Goal: Task Accomplishment & Management: Complete application form

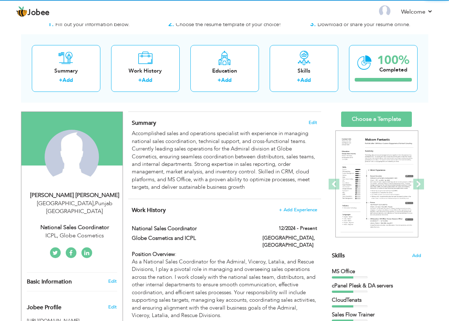
scroll to position [36, 0]
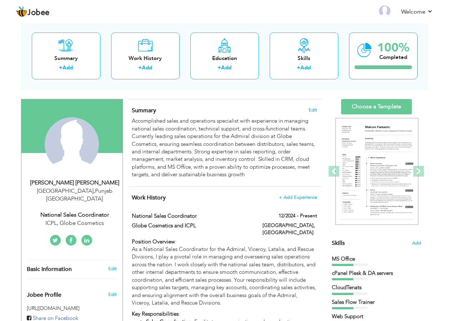
click at [88, 185] on div "[PERSON_NAME] [PERSON_NAME]" at bounding box center [75, 183] width 96 height 8
type input "Syed Waqas"
type input "Haider"
type input "03214861982"
select select "number:166"
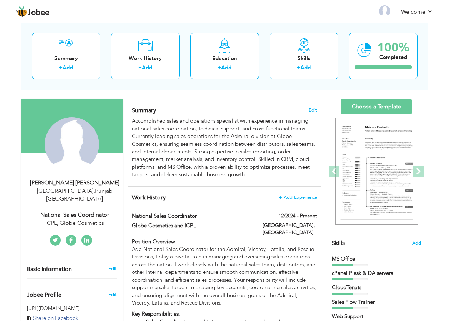
type input "Punjab"
type input "[GEOGRAPHIC_DATA]"
select select "number:17"
type input "ICPL, Globe Cosmetics"
type input "National Sales Coordinator"
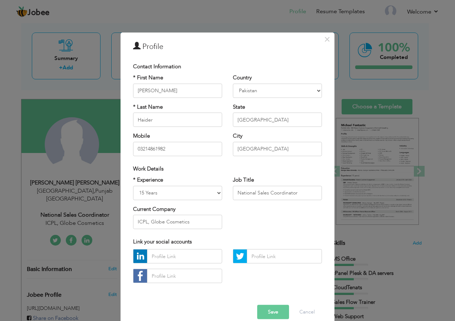
click at [437, 129] on div "× Profile Contact Information * First Name Syed Waqas * Last Name U.K" at bounding box center [227, 160] width 455 height 321
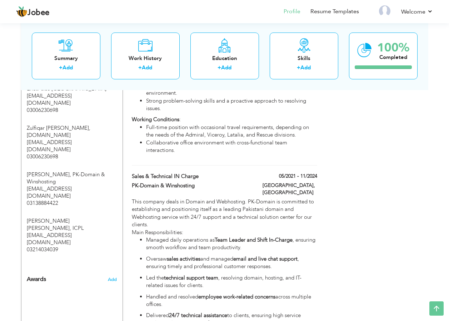
scroll to position [536, 0]
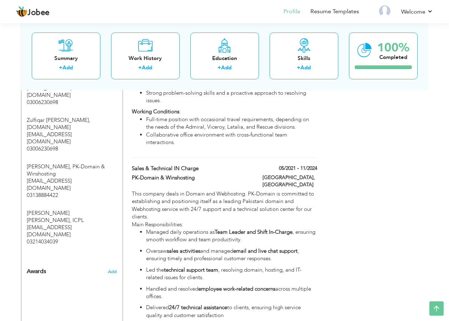
click at [203, 190] on div "This company deals in Domain and Webhosting. PK-Domain is committed to establis…" at bounding box center [224, 254] width 185 height 129
type input "Sales & Technical IN charge"
type input "PK-Domain & Winshosting"
type input "05/2021"
type input "11/2024"
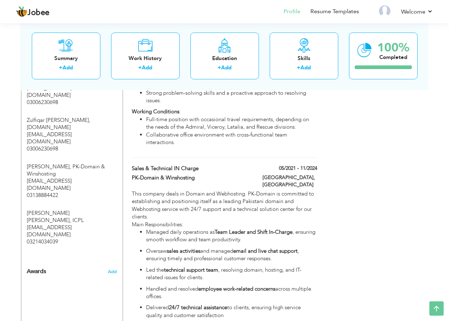
type input "[GEOGRAPHIC_DATA]"
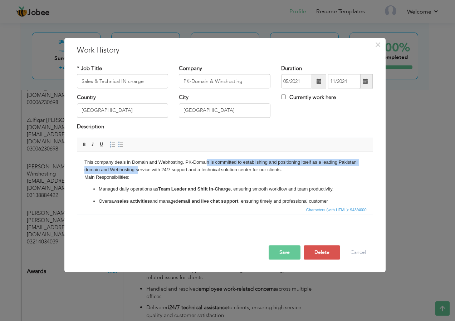
drag, startPoint x: 138, startPoint y: 167, endPoint x: 229, endPoint y: 174, distance: 91.5
click at [208, 166] on body "This company deals in Domain and Webhosting. PK-Domain is committed to establis…" at bounding box center [224, 204] width 281 height 90
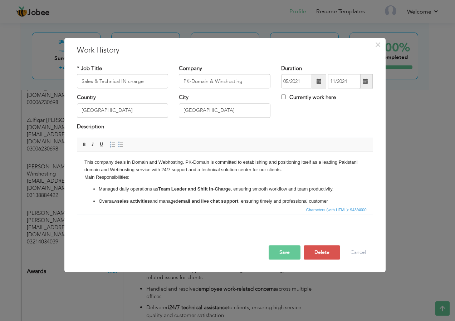
click at [223, 177] on body "This company deals in Domain and Webhosting. PK-Domain is committed to establis…" at bounding box center [224, 204] width 281 height 90
click at [288, 252] on button "Save" at bounding box center [285, 253] width 32 height 14
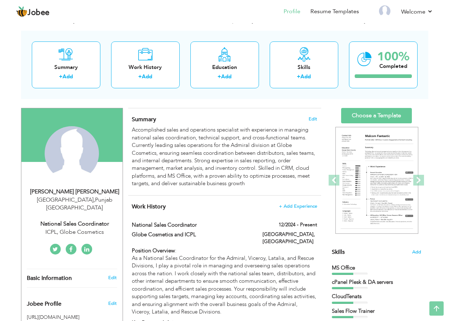
scroll to position [0, 0]
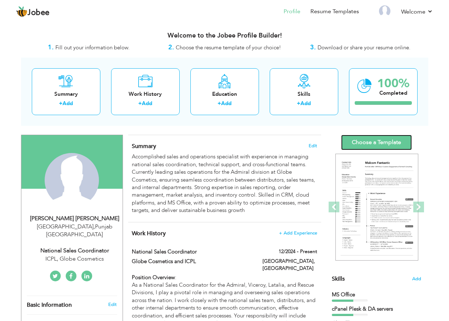
click at [370, 144] on link "Choose a Template" at bounding box center [376, 142] width 71 height 15
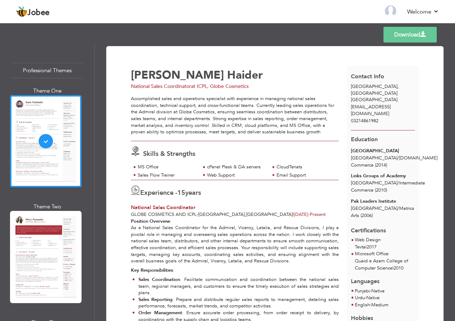
click at [44, 239] on div at bounding box center [46, 257] width 72 height 92
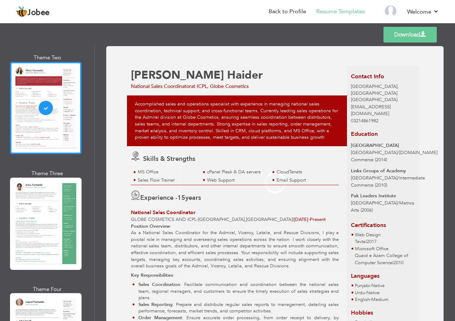
scroll to position [179, 0]
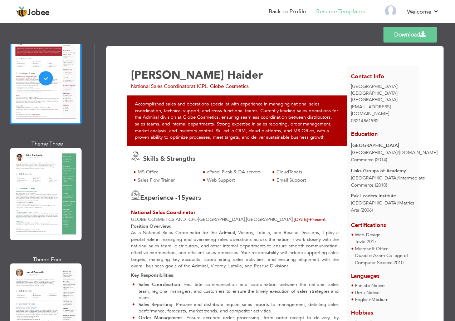
click at [43, 239] on div "Theme One Theme Two Theme Three Theme Four" at bounding box center [47, 255] width 72 height 695
click at [45, 204] on div at bounding box center [46, 194] width 72 height 92
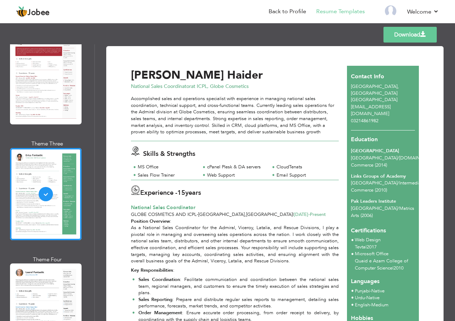
click at [38, 280] on div at bounding box center [46, 310] width 72 height 92
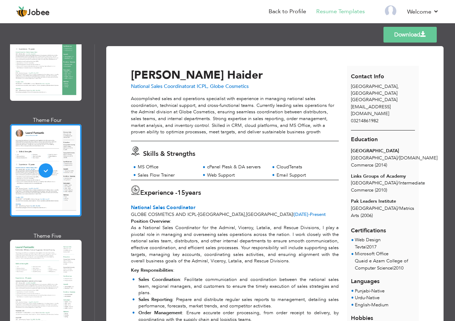
scroll to position [322, 0]
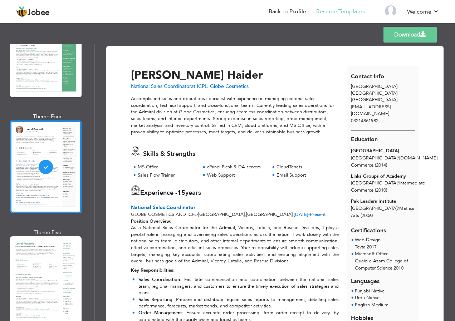
click at [39, 262] on div at bounding box center [46, 282] width 72 height 92
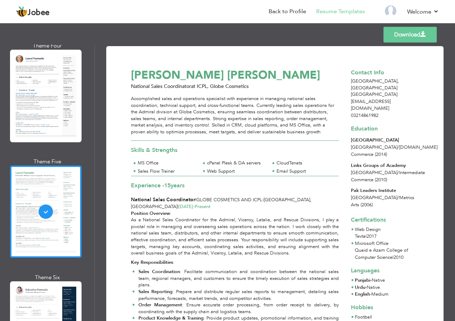
scroll to position [393, 0]
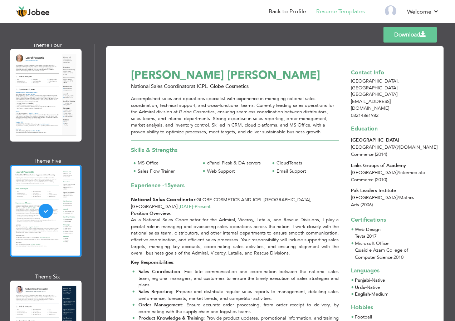
click at [40, 301] on div at bounding box center [46, 327] width 72 height 92
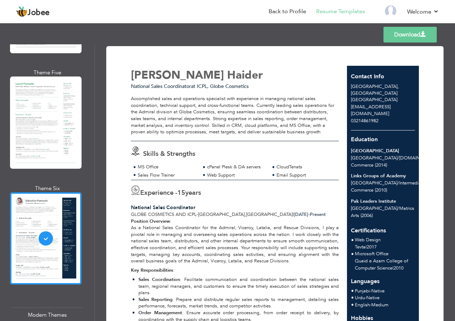
scroll to position [501, 0]
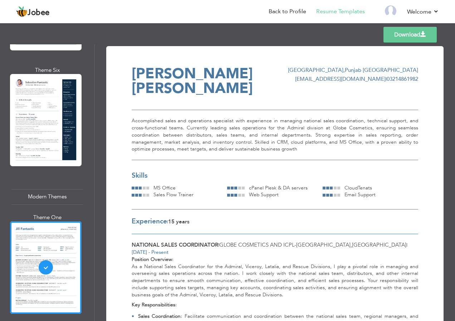
scroll to position [608, 0]
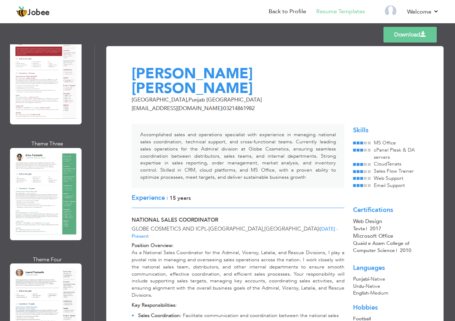
scroll to position [107, 0]
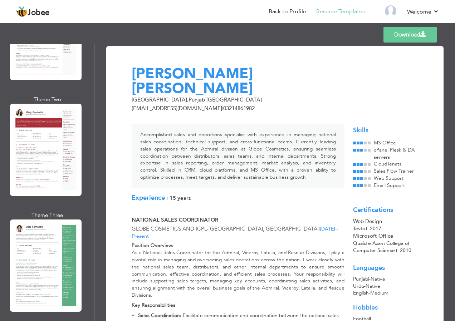
click at [47, 253] on div at bounding box center [46, 266] width 72 height 92
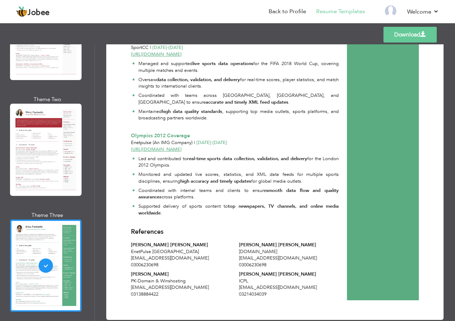
scroll to position [891, 0]
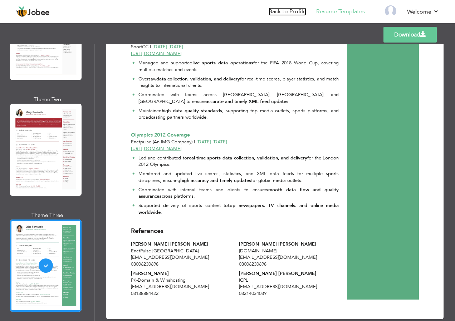
click at [296, 12] on link "Back to Profile" at bounding box center [288, 12] width 38 height 8
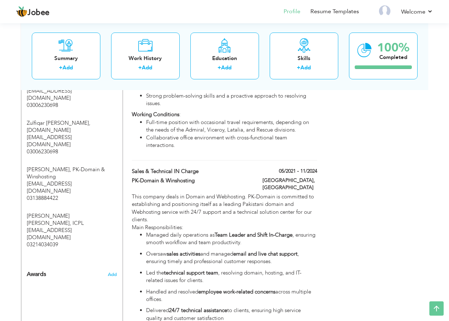
scroll to position [608, 0]
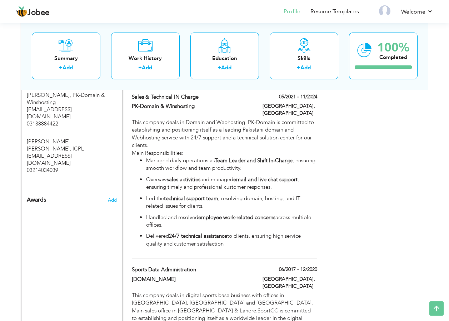
click at [247, 125] on div "This company deals in Domain and Webhosting. PK-Domain is committed to establis…" at bounding box center [224, 183] width 185 height 129
type input "Sales & Technical IN charge"
type input "PK-Domain & Winshosting"
type input "05/2021"
type input "11/2024"
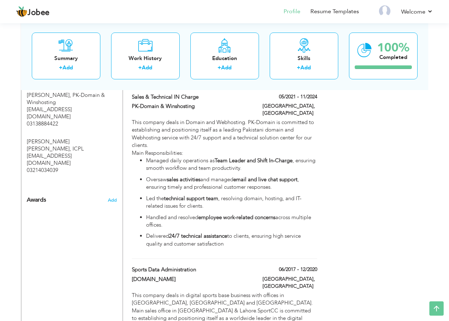
type input "[GEOGRAPHIC_DATA]"
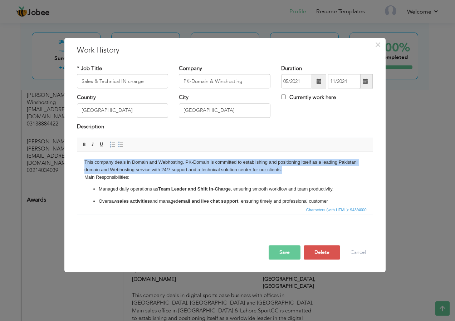
drag, startPoint x: 281, startPoint y: 171, endPoint x: 35, endPoint y: 151, distance: 246.8
click at [77, 152] on html "This company deals in Domain and Webhosting. PK-Domain is committed to establis…" at bounding box center [224, 204] width 295 height 104
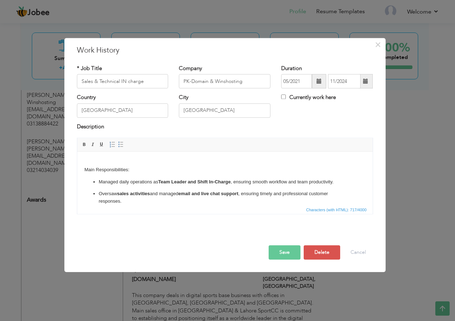
click at [84, 170] on body "Main Responsibilities: Managed daily operations as Team Leader and Shift In-Cha…" at bounding box center [224, 200] width 281 height 83
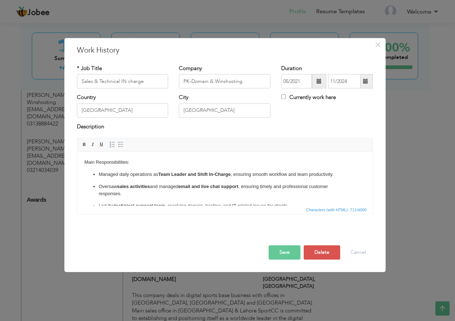
click at [280, 250] on button "Save" at bounding box center [285, 253] width 32 height 14
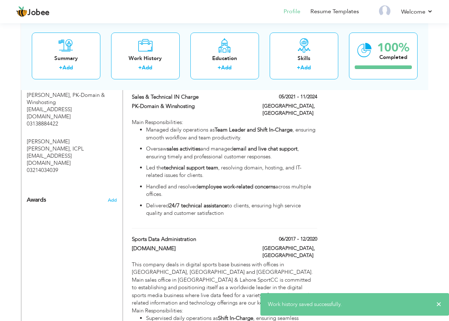
type input "Sports Data Administration"
type input "[DOMAIN_NAME]"
type input "06/2017"
type input "12/2020"
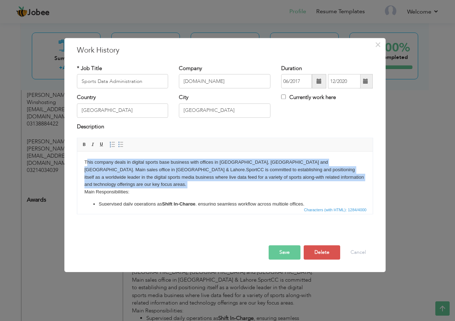
drag, startPoint x: 83, startPoint y: 185, endPoint x: 85, endPoint y: 157, distance: 27.6
click at [85, 157] on html "This company deals in digital sports base business with offices in [GEOGRAPHIC_…" at bounding box center [224, 223] width 295 height 142
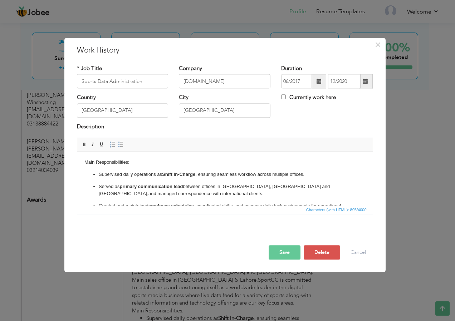
click at [289, 254] on button "Save" at bounding box center [285, 253] width 32 height 14
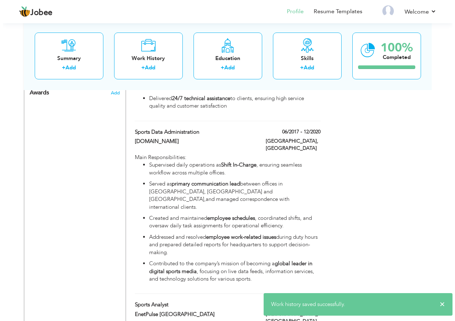
scroll to position [787, 0]
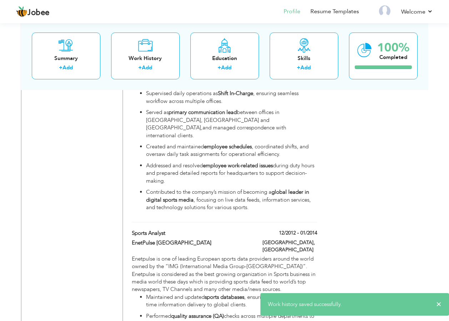
click at [192, 255] on div "Enetpulse is one of leading European sports data providers around the world own…" at bounding box center [224, 323] width 185 height 137
type input "Sports Analyst"
type input "EnetPulse [GEOGRAPHIC_DATA]"
type input "12/2012"
type input "01/2014"
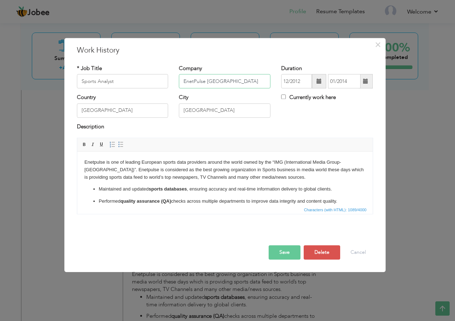
click at [239, 77] on input "EnetPulse [GEOGRAPHIC_DATA]" at bounding box center [225, 81] width 92 height 14
drag, startPoint x: 283, startPoint y: 161, endPoint x: 342, endPoint y: 159, distance: 59.4
click at [351, 159] on body "Enetpulse is one of leading European sports data providers around the world own…" at bounding box center [224, 204] width 281 height 90
copy body "(International Media Group-[GEOGRAPHIC_DATA])"
click at [244, 84] on input "EnetPulse [GEOGRAPHIC_DATA]" at bounding box center [225, 81] width 92 height 14
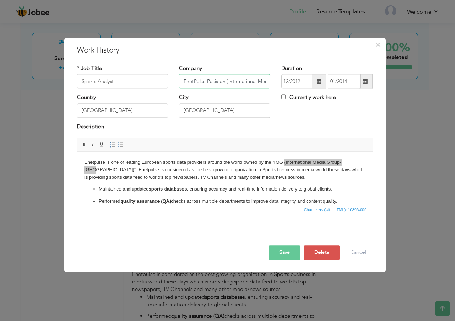
scroll to position [0, 34]
type input "EnetPulse Pakistan (International Media Group-[GEOGRAPHIC_DATA])"
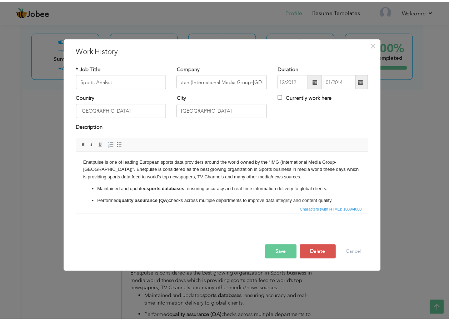
scroll to position [0, 0]
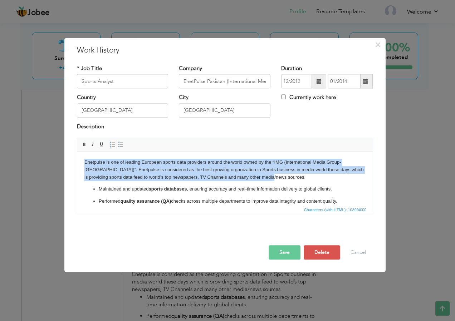
drag, startPoint x: 257, startPoint y: 177, endPoint x: 54, endPoint y: 149, distance: 205.1
click at [77, 152] on html "Enetpulse is one of leading European sports data providers around the world own…" at bounding box center [224, 204] width 295 height 104
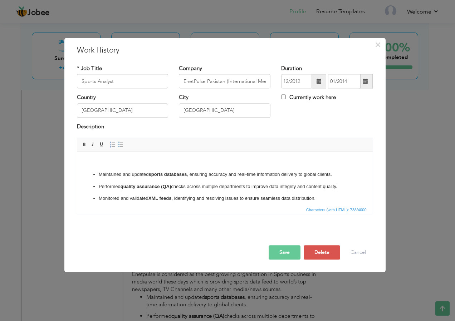
click at [91, 175] on ul "Maintained and updated sports databases , ensuring accuracy and real-time infor…" at bounding box center [224, 202] width 281 height 63
click at [120, 145] on span at bounding box center [121, 145] width 6 height 6
click at [280, 255] on button "Save" at bounding box center [285, 253] width 32 height 14
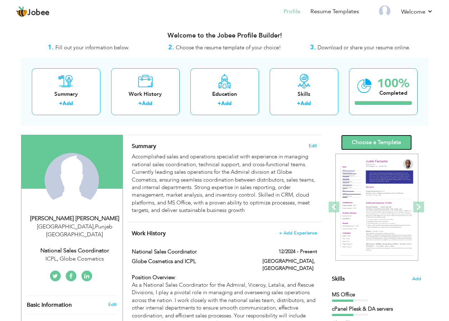
click at [369, 144] on link "Choose a Template" at bounding box center [376, 142] width 71 height 15
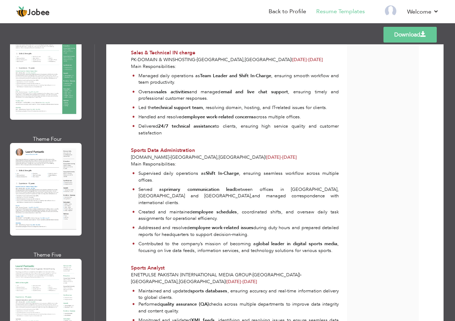
scroll to position [322, 0]
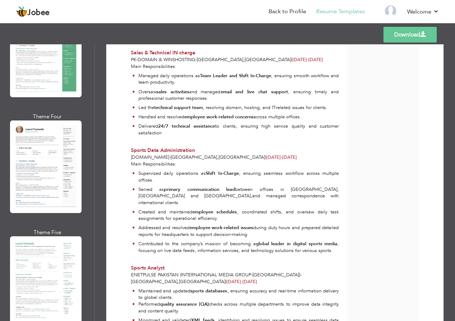
click at [59, 166] on div at bounding box center [46, 167] width 72 height 92
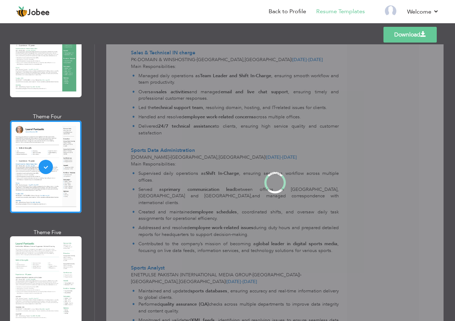
scroll to position [0, 0]
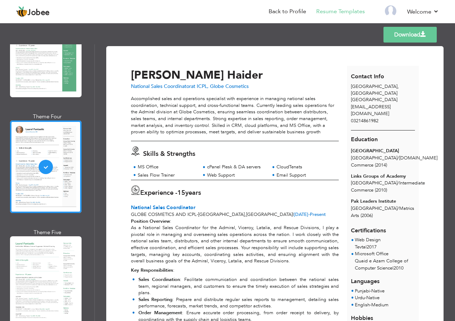
click at [53, 246] on div at bounding box center [46, 282] width 72 height 92
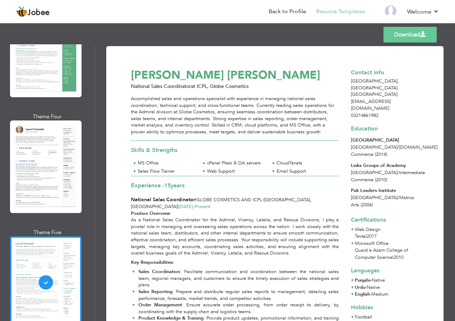
click at [64, 160] on div at bounding box center [46, 167] width 72 height 92
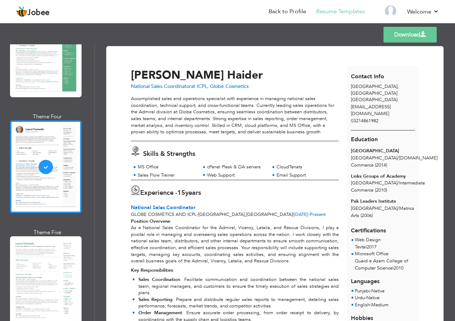
click at [425, 41] on link "Download" at bounding box center [409, 35] width 53 height 16
